Goal: Participate in discussion: Engage in conversation with other users on a specific topic

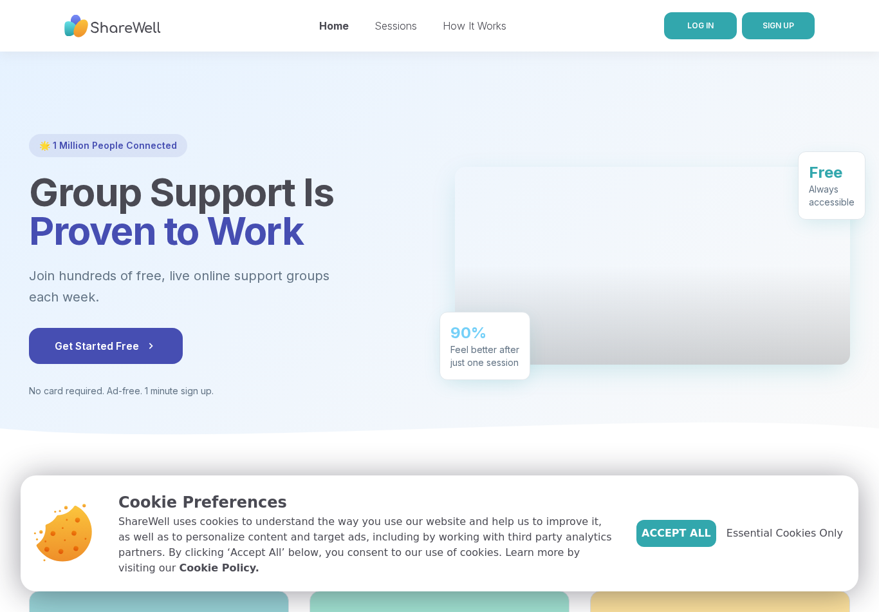
click at [687, 25] on link "LOG IN" at bounding box center [700, 25] width 73 height 27
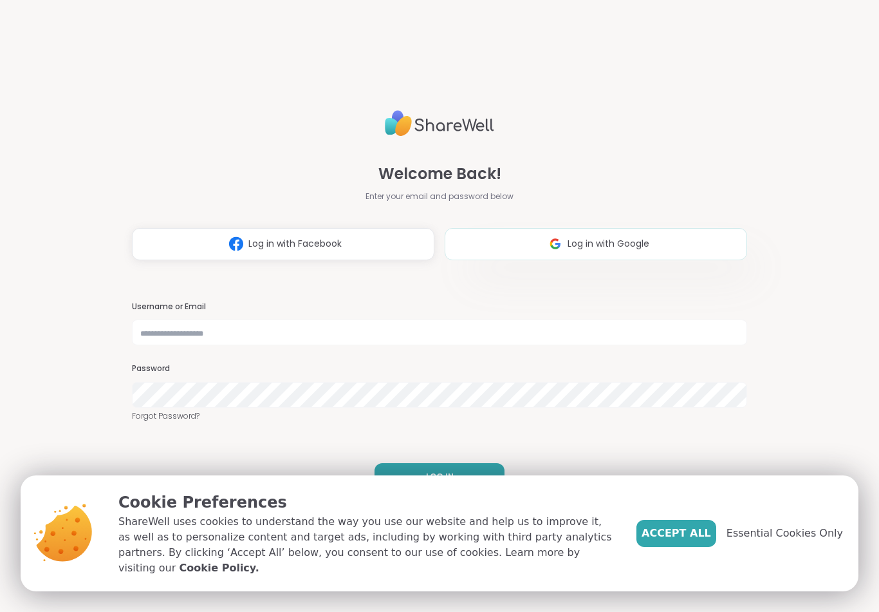
click at [622, 248] on span "Log in with Google" at bounding box center [609, 244] width 82 height 14
click at [706, 541] on span "Accept All" at bounding box center [677, 532] width 70 height 15
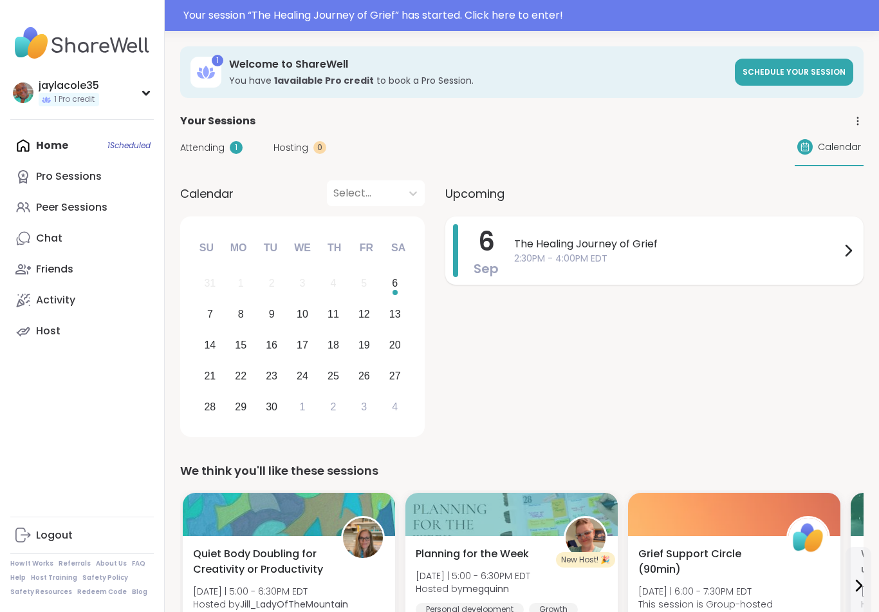
click at [839, 243] on span "The Healing Journey of Grief" at bounding box center [677, 243] width 326 height 15
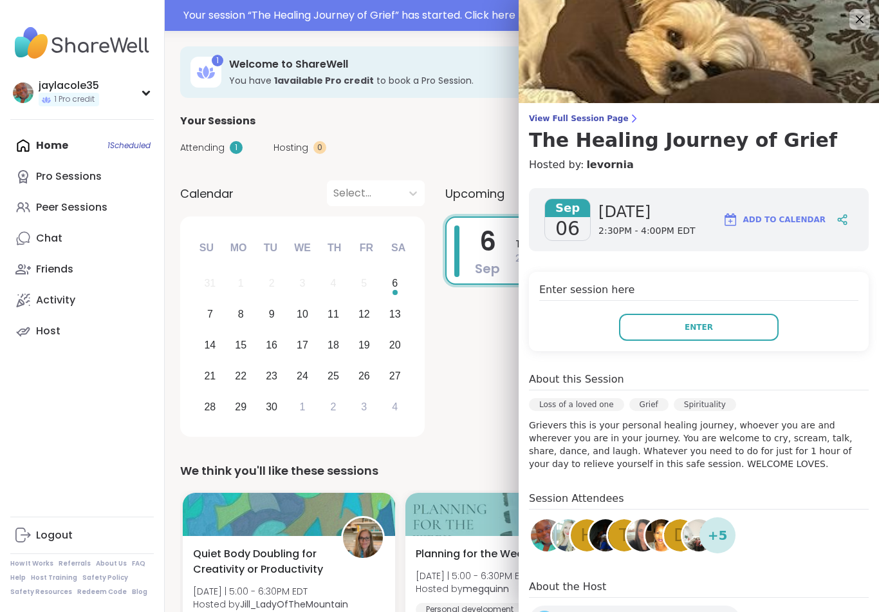
click at [725, 536] on span "+ 5" at bounding box center [718, 534] width 20 height 19
click at [590, 546] on img at bounding box center [606, 535] width 32 height 32
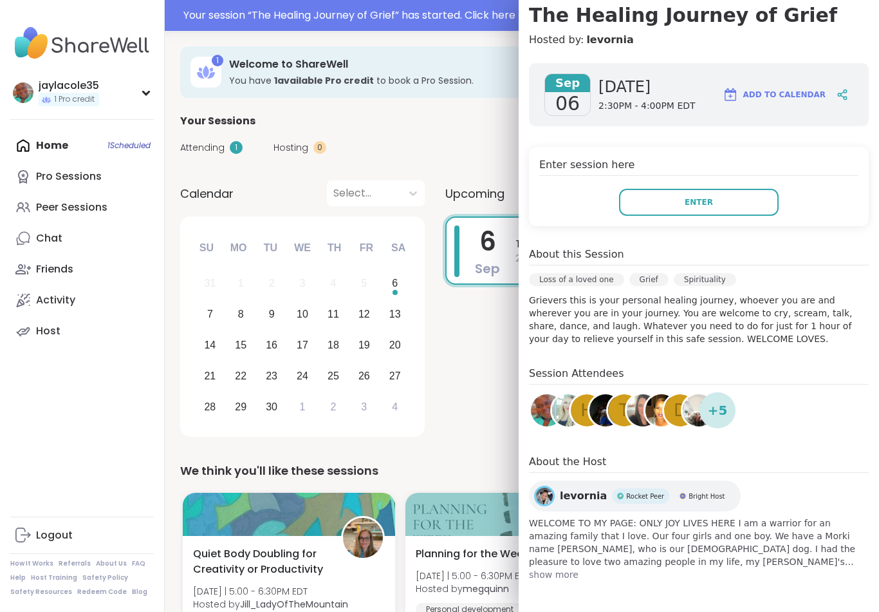
scroll to position [125, 0]
click at [740, 195] on button "Enter" at bounding box center [699, 202] width 160 height 27
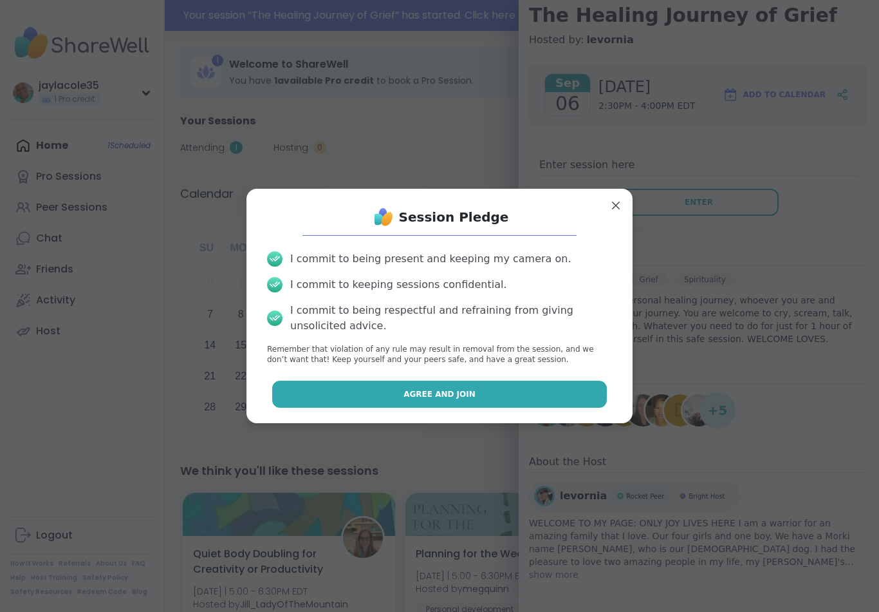
click at [566, 401] on button "Agree and Join" at bounding box center [439, 393] width 335 height 27
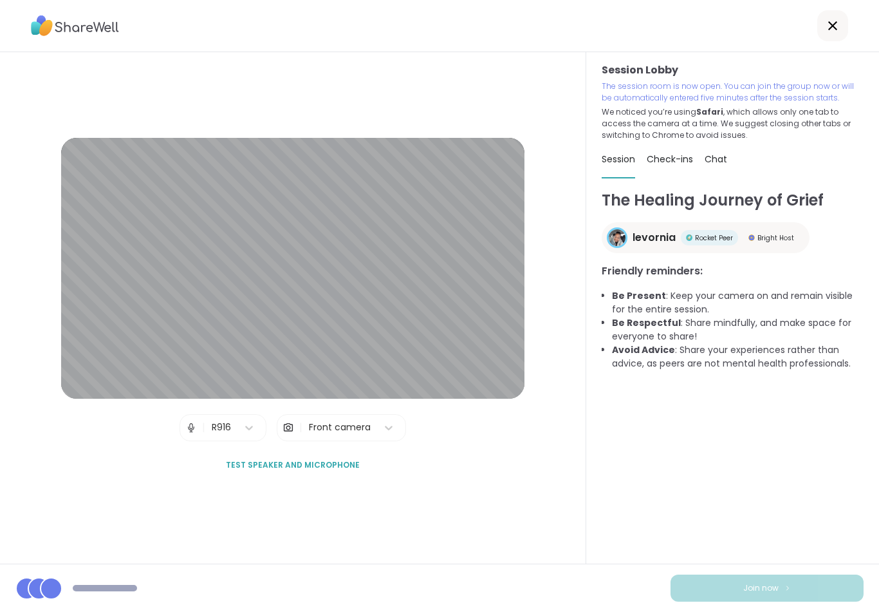
click at [713, 196] on h1 "The Healing Journey of Grief" at bounding box center [733, 200] width 262 height 23
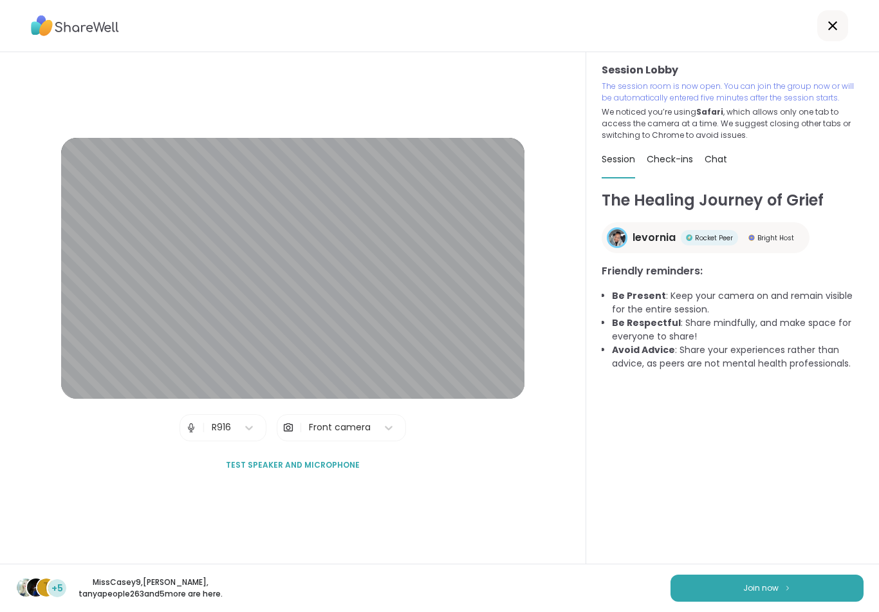
click at [671, 165] on div "Check-ins" at bounding box center [670, 159] width 46 height 36
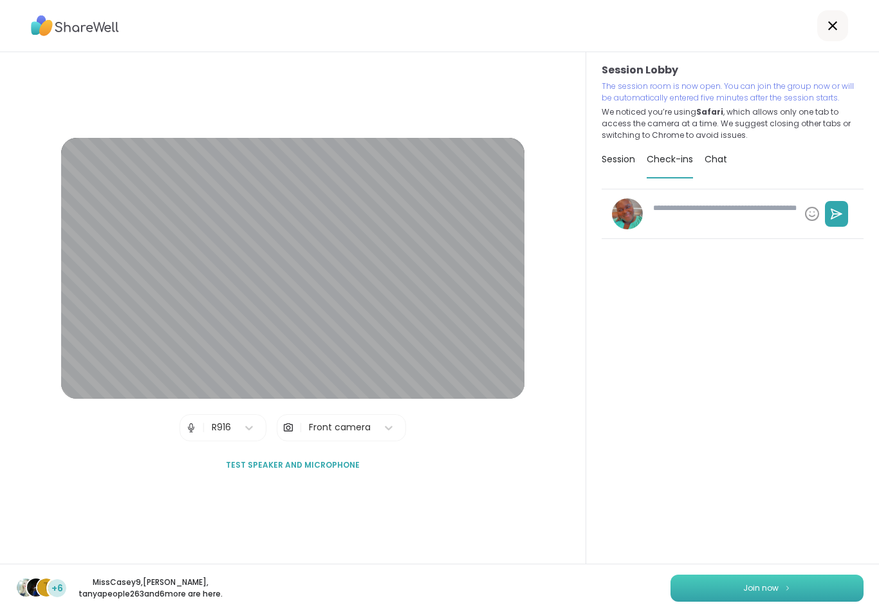
click at [774, 584] on span "Join now" at bounding box center [760, 588] width 35 height 12
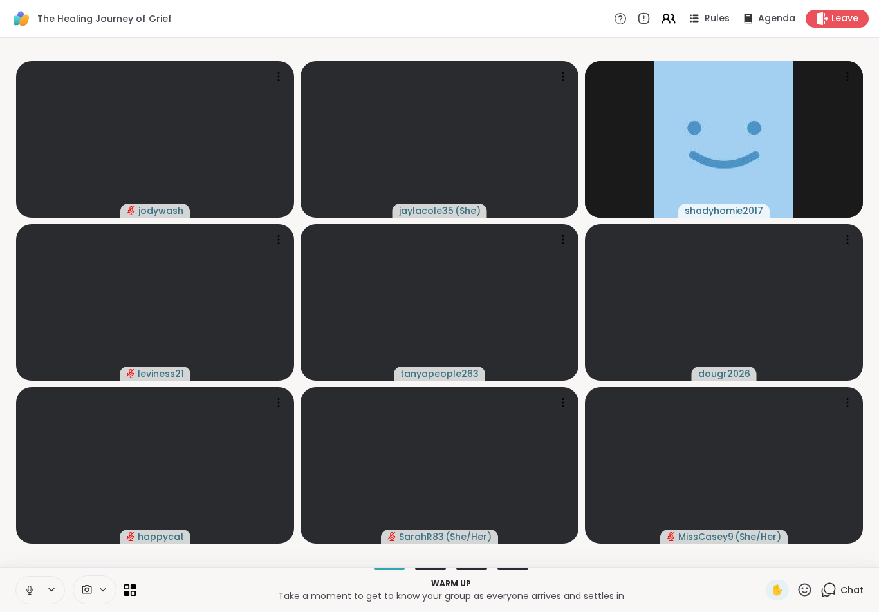
click at [32, 586] on icon at bounding box center [30, 590] width 12 height 12
click at [859, 583] on span "Chat" at bounding box center [852, 589] width 23 height 13
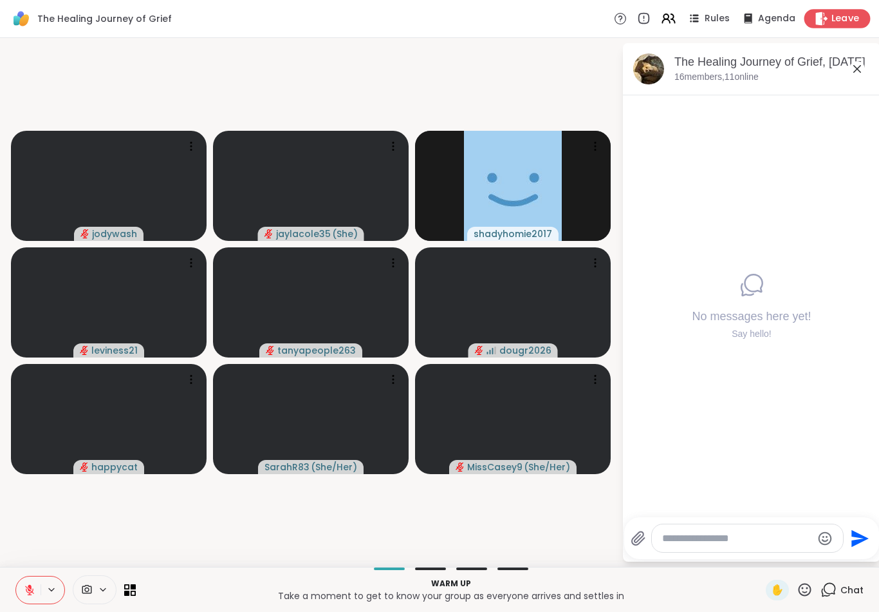
click at [849, 20] on span "Leave" at bounding box center [846, 19] width 28 height 14
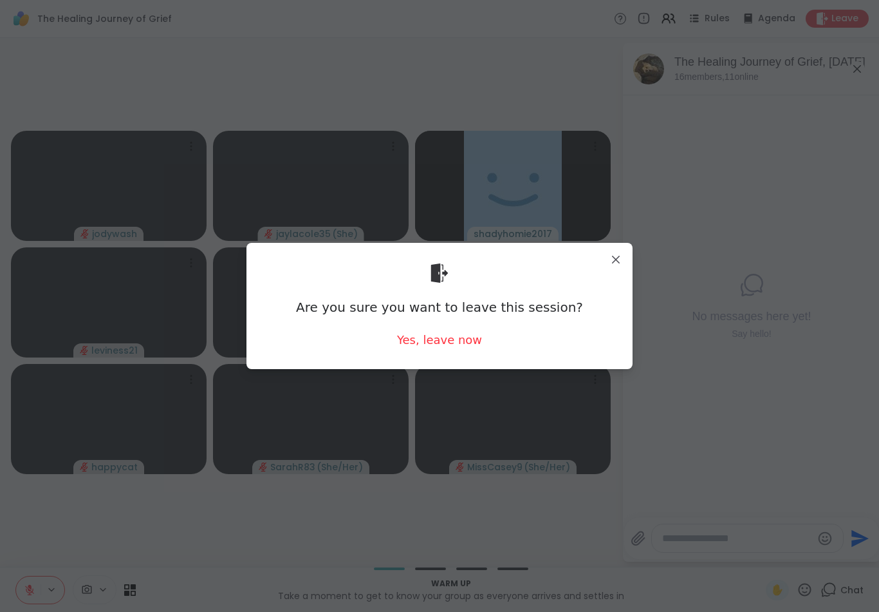
click at [432, 326] on div "Are you sure you want to leave this session? Yes, leave now" at bounding box center [440, 305] width 366 height 105
click at [447, 360] on div "Are you sure you want to leave this session? Yes, leave now" at bounding box center [440, 306] width 386 height 126
click at [442, 346] on div "Yes, leave now" at bounding box center [439, 340] width 85 height 16
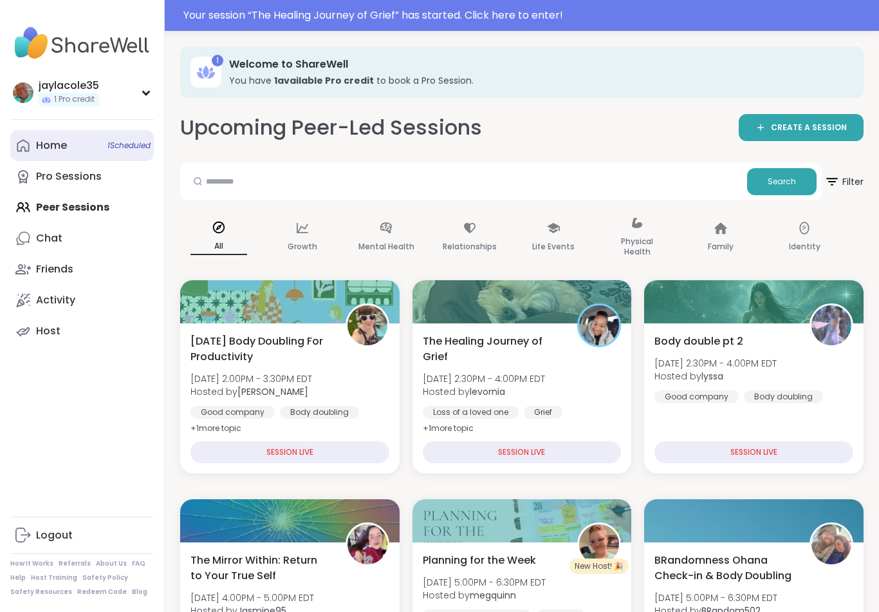
click at [16, 149] on icon at bounding box center [22, 145] width 15 height 15
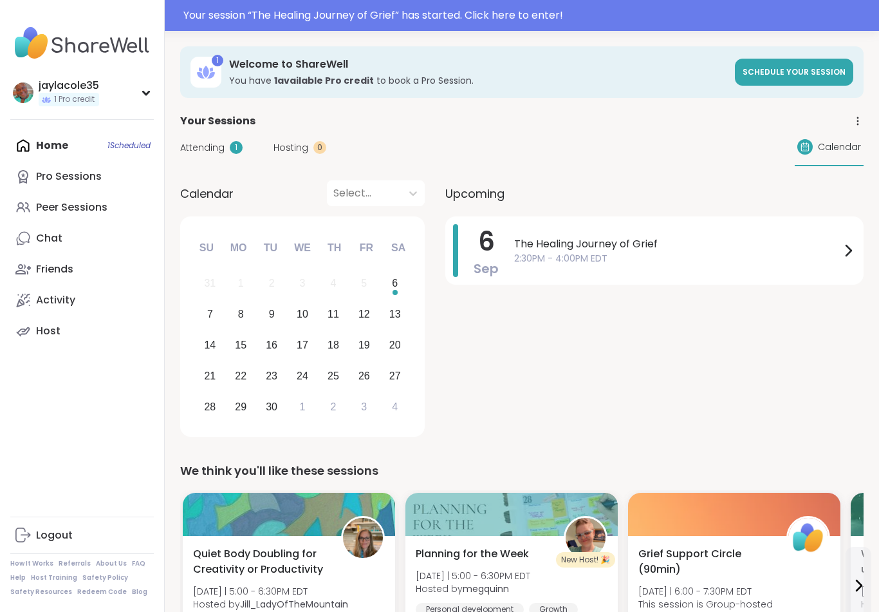
click at [819, 292] on div "[DATE] The Healing Journey of Grief 2:30PM - 4:00PM EDT" at bounding box center [654, 328] width 418 height 225
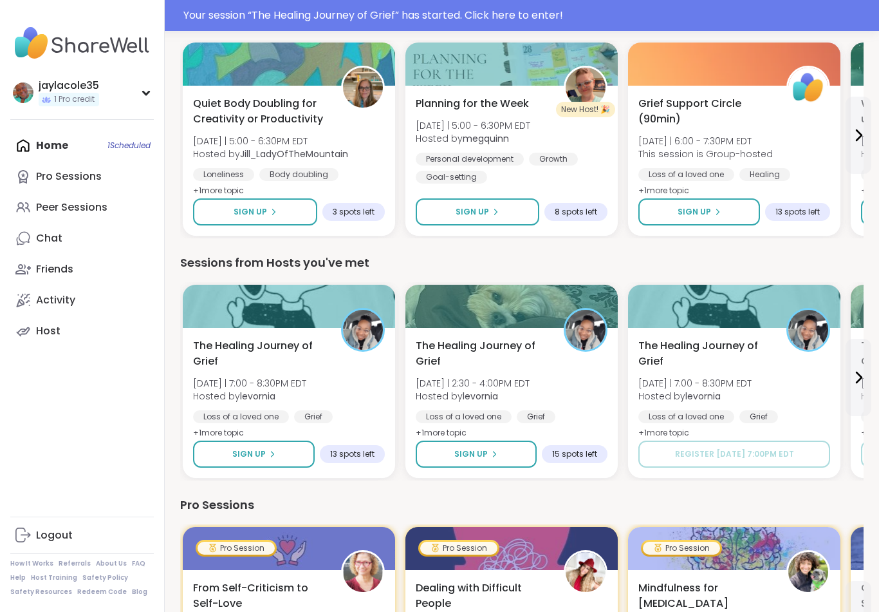
scroll to position [454, 0]
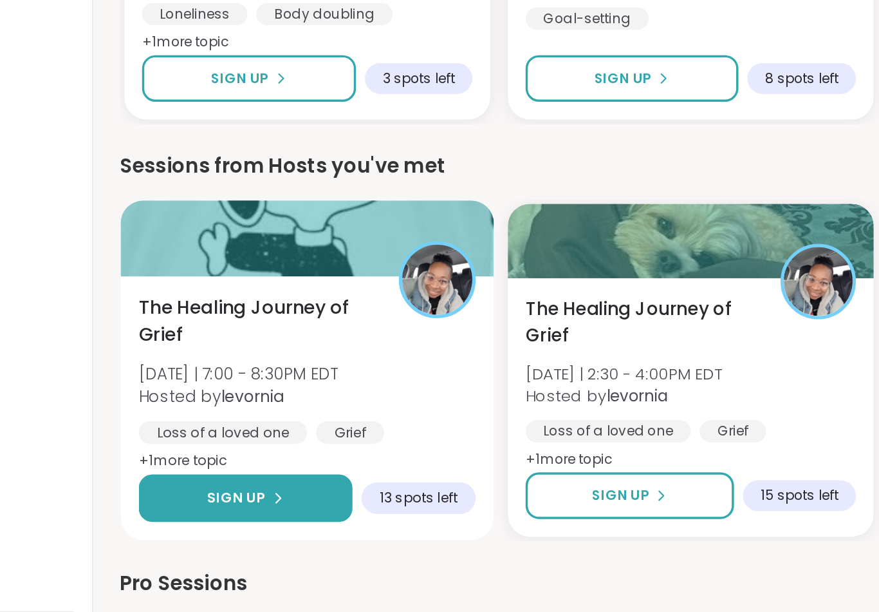
click at [191, 437] on button "Sign Up" at bounding box center [253, 451] width 124 height 28
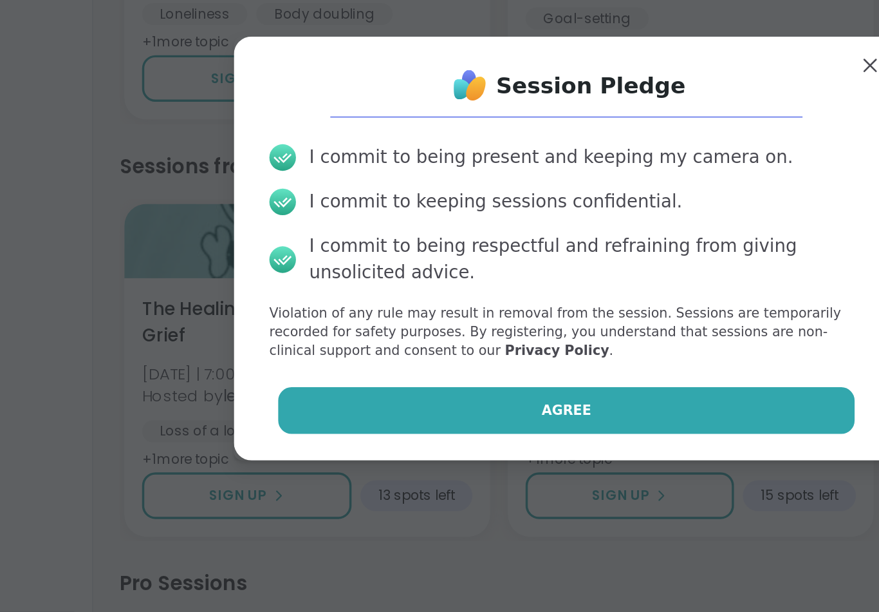
click at [425, 394] on span "Agree" at bounding box center [439, 400] width 29 height 12
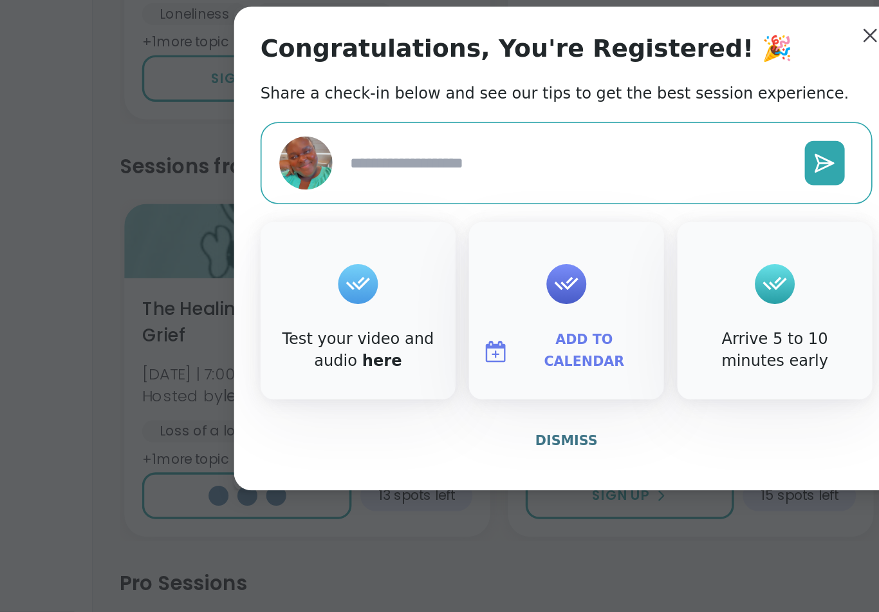
type textarea "*"
click at [422, 411] on span "Dismiss" at bounding box center [440, 417] width 36 height 12
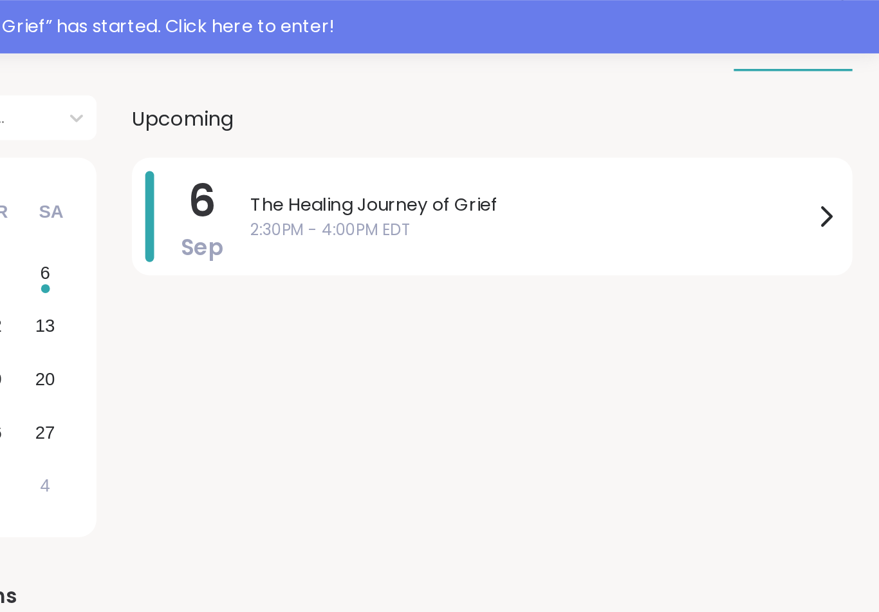
scroll to position [124, 0]
